Goal: Task Accomplishment & Management: Manage account settings

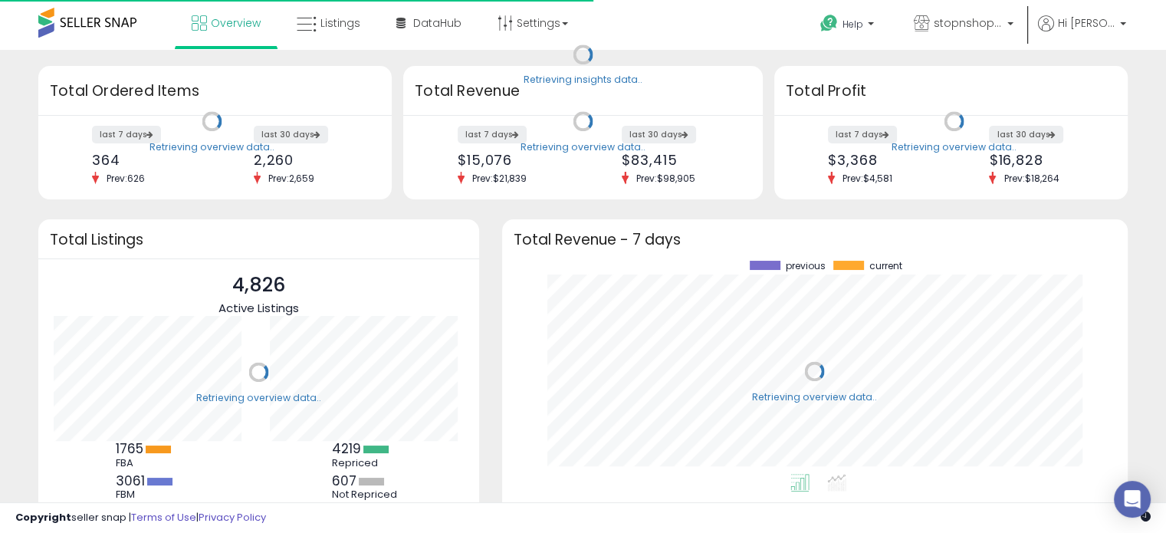
scroll to position [212, 595]
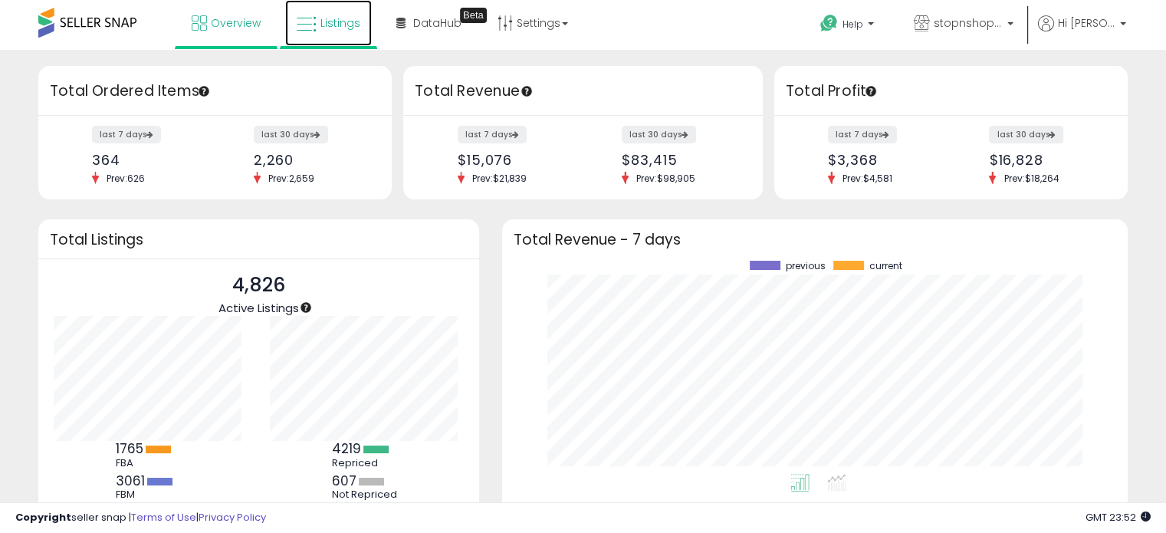
click at [366, 18] on link "Listings" at bounding box center [328, 23] width 87 height 46
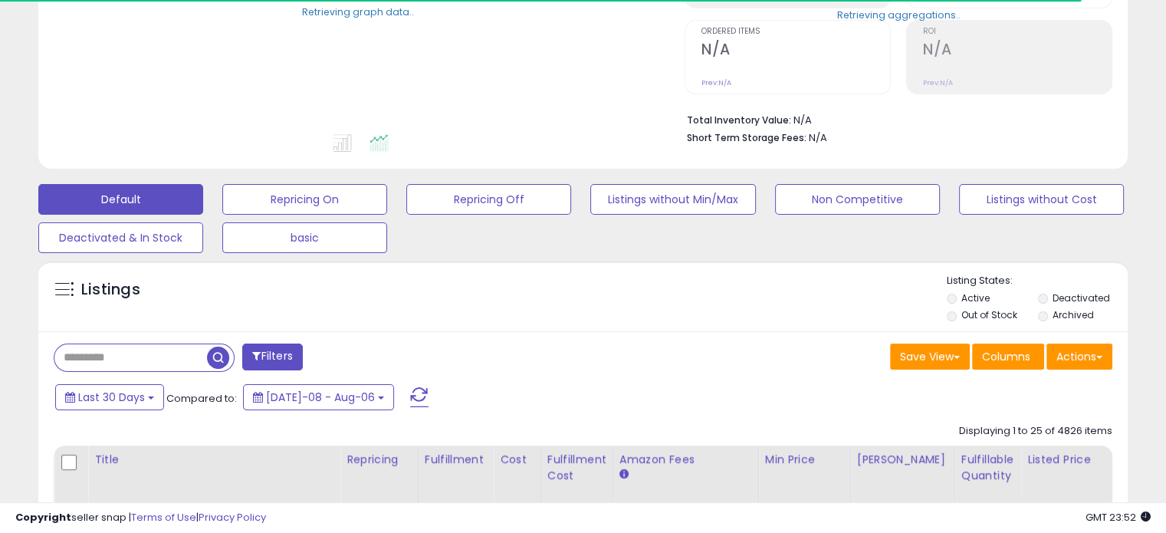
scroll to position [331, 0]
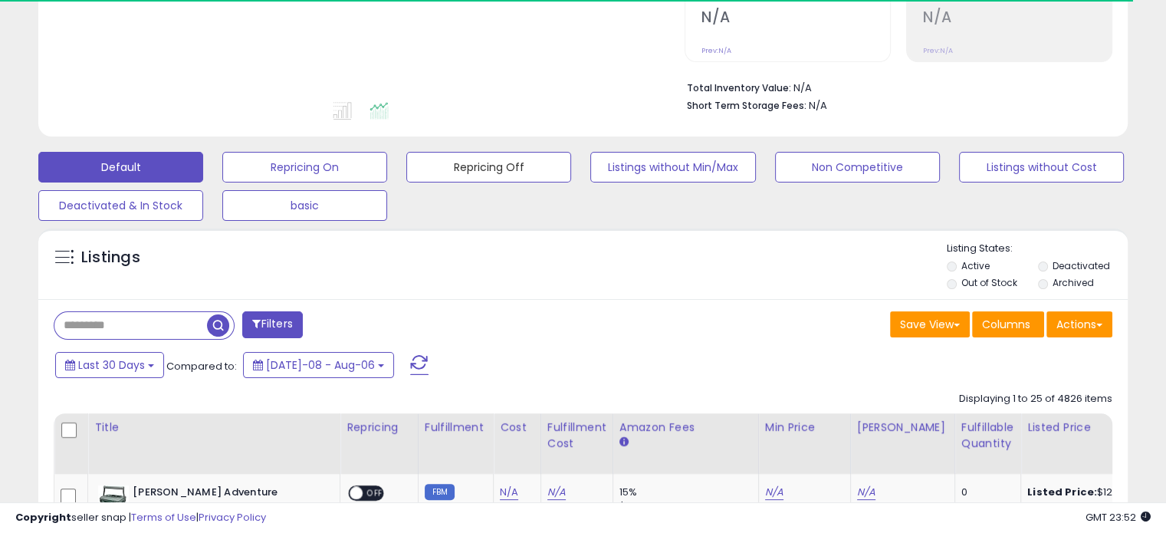
click at [457, 165] on button "Repricing Off" at bounding box center [488, 167] width 165 height 31
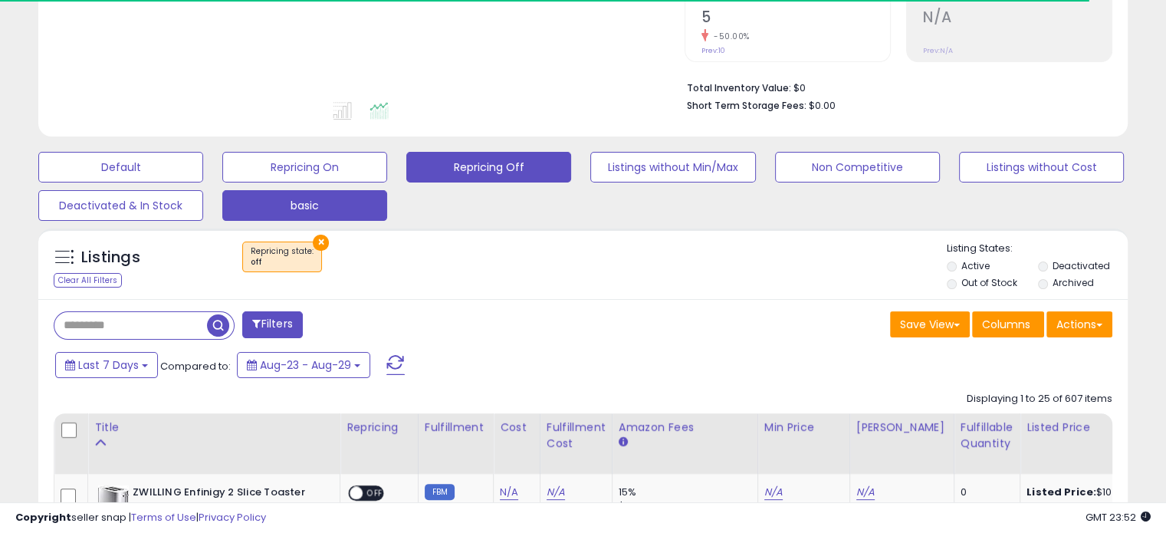
click at [306, 211] on button "basic" at bounding box center [304, 205] width 165 height 31
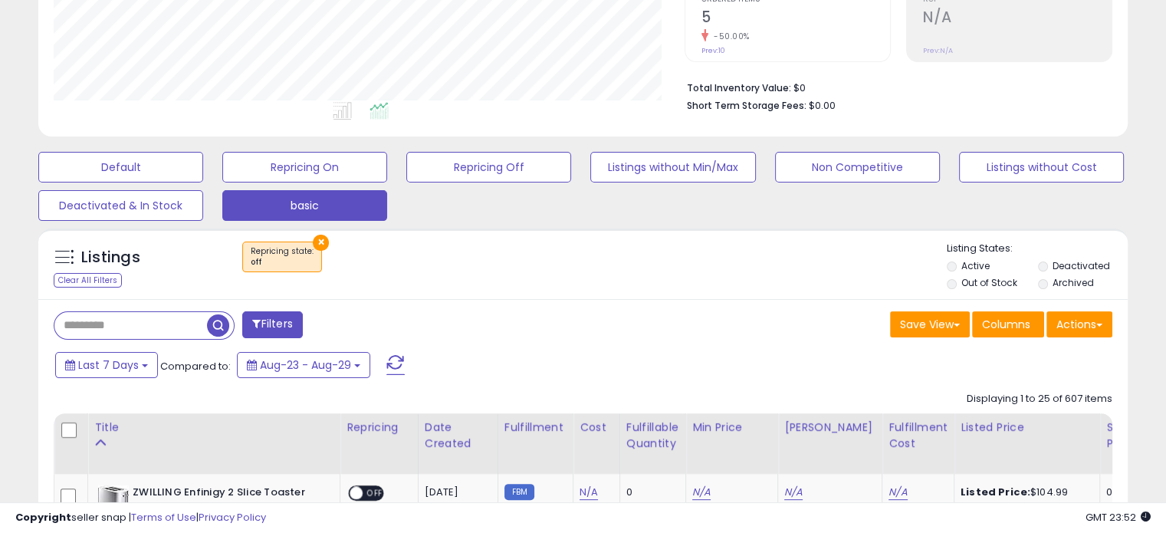
scroll to position [313, 630]
click at [966, 277] on label "Out of Stock" at bounding box center [989, 282] width 56 height 13
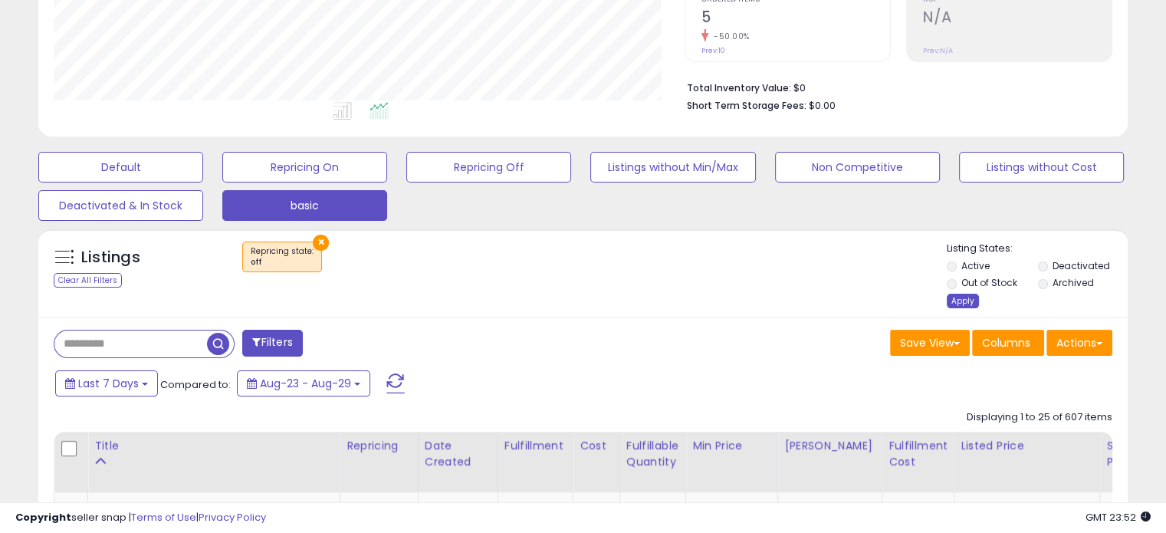
click at [963, 304] on div "Apply" at bounding box center [963, 301] width 32 height 15
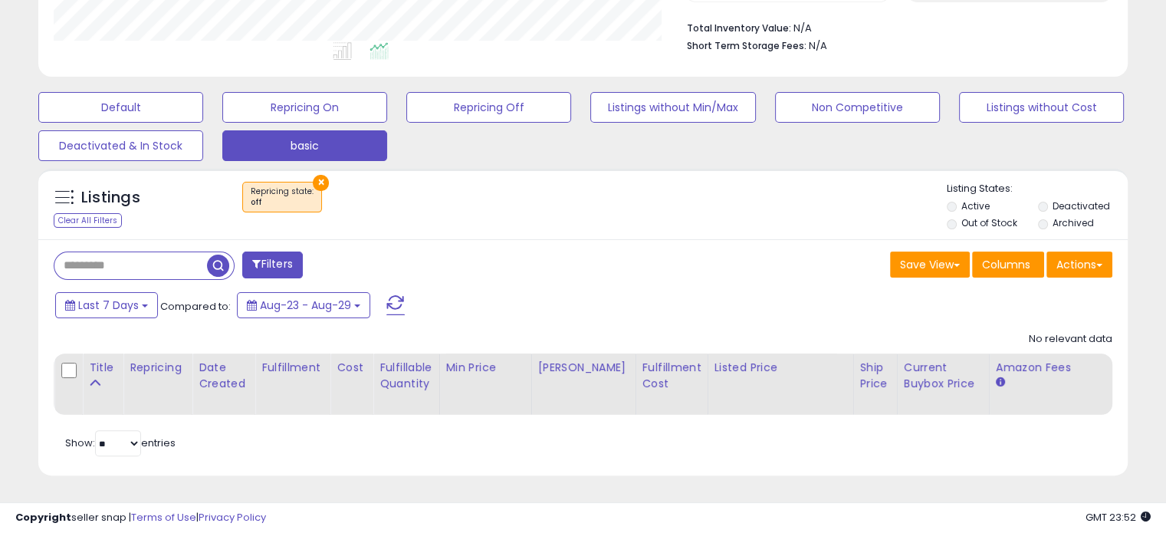
scroll to position [0, 0]
